Goal: Go to known website: Access a specific website the user already knows

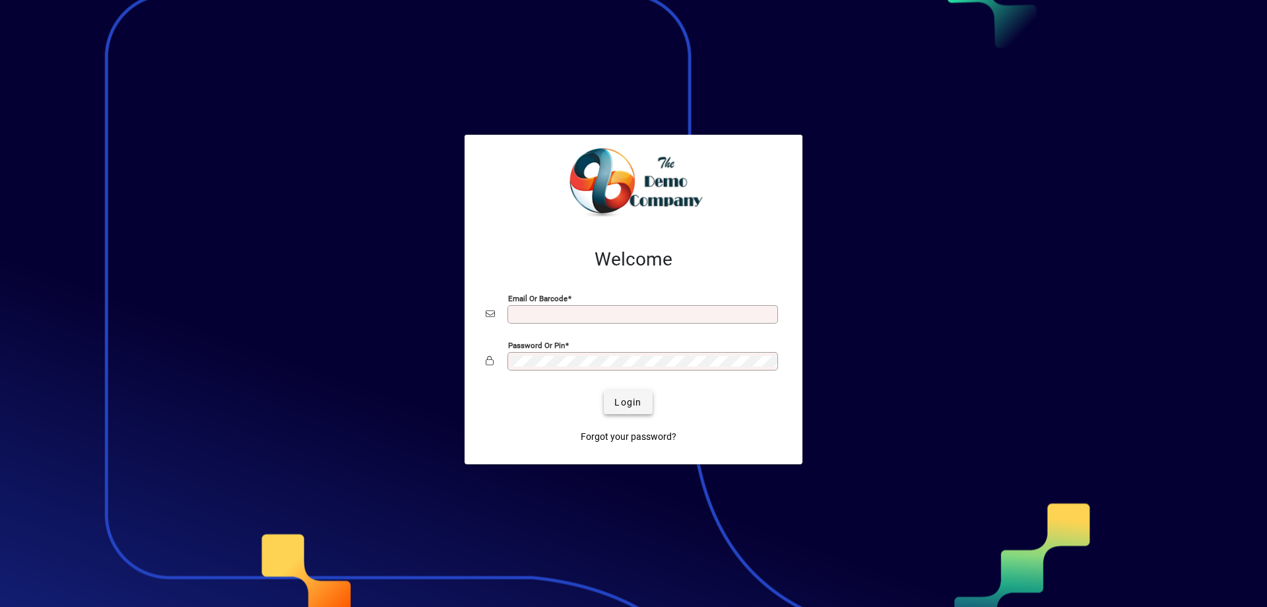
type input "**********"
click at [638, 406] on span "Login" at bounding box center [627, 402] width 27 height 14
